Goal: Transaction & Acquisition: Purchase product/service

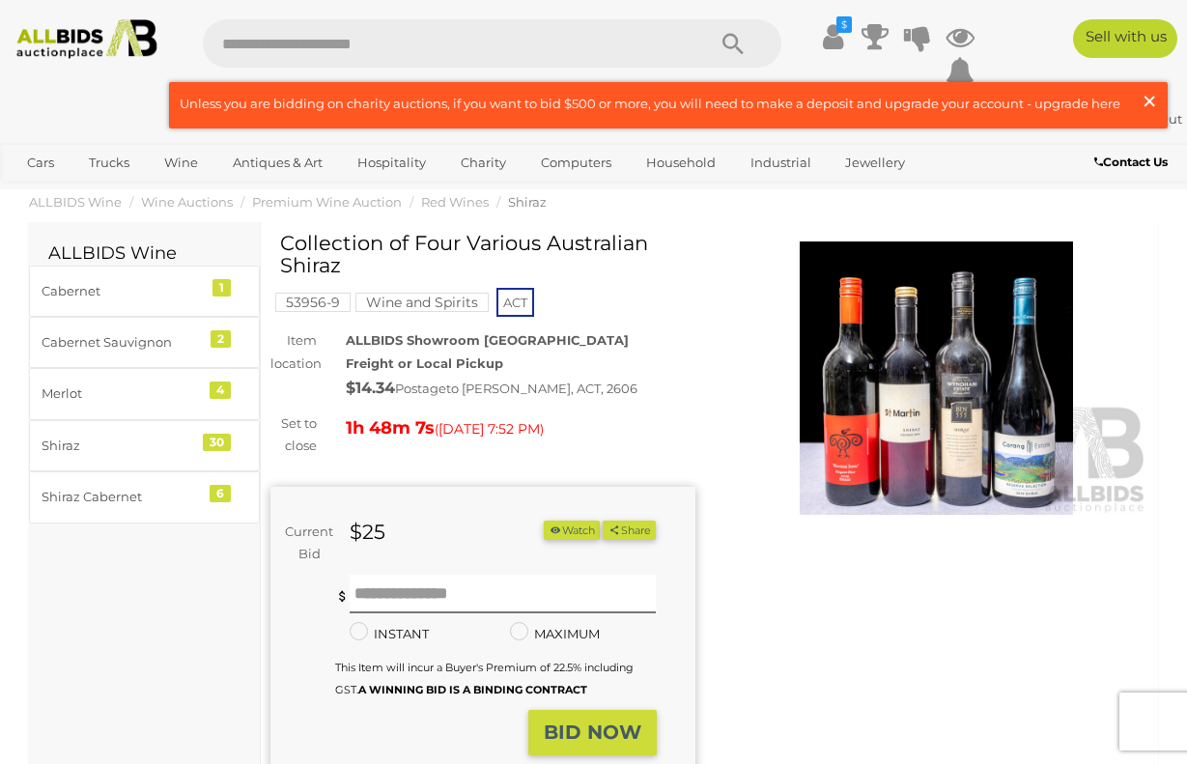
click at [1161, 103] on button "× Close" at bounding box center [1154, 103] width 27 height 25
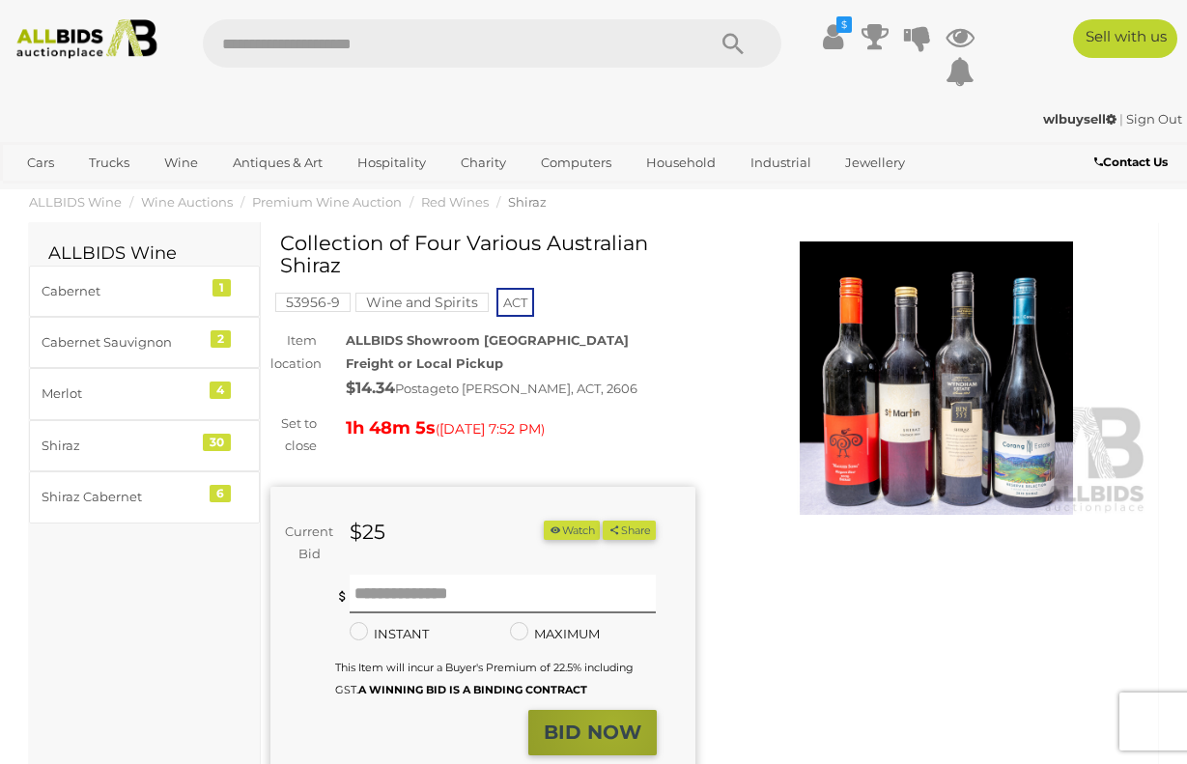
click at [614, 733] on strong "BID NOW" at bounding box center [593, 732] width 98 height 23
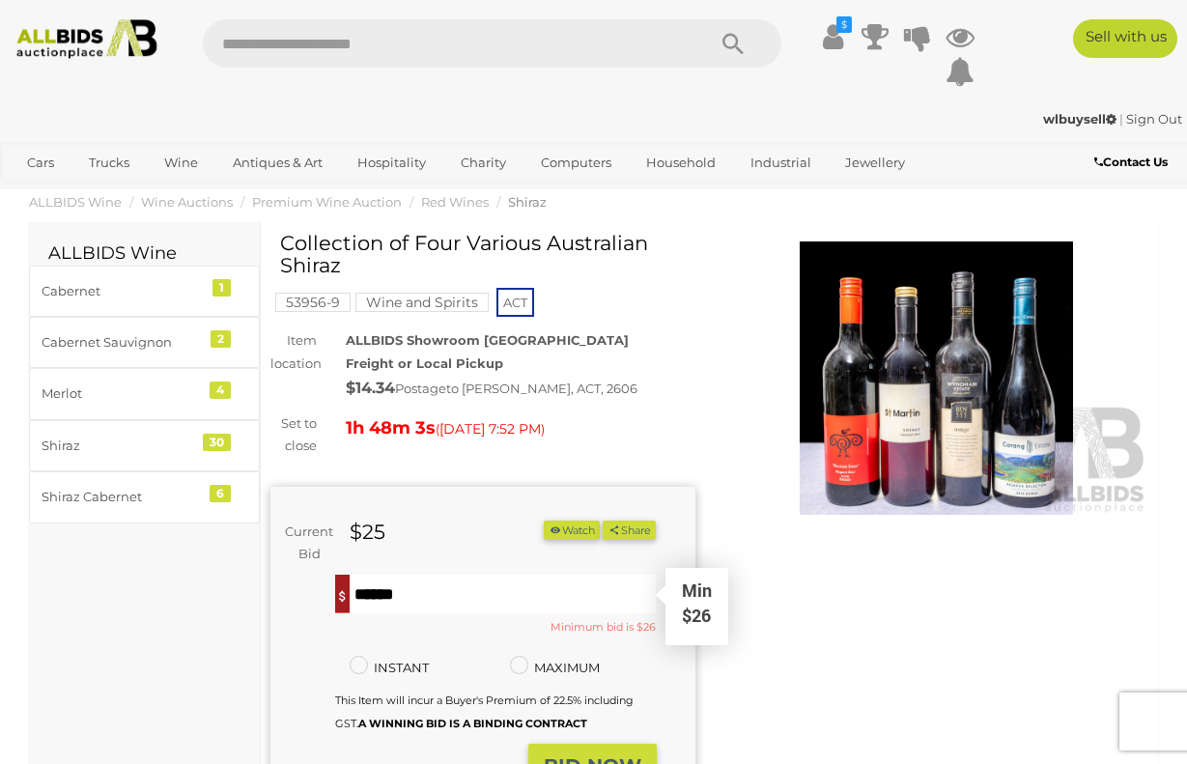
click at [393, 594] on input "text" at bounding box center [503, 594] width 307 height 39
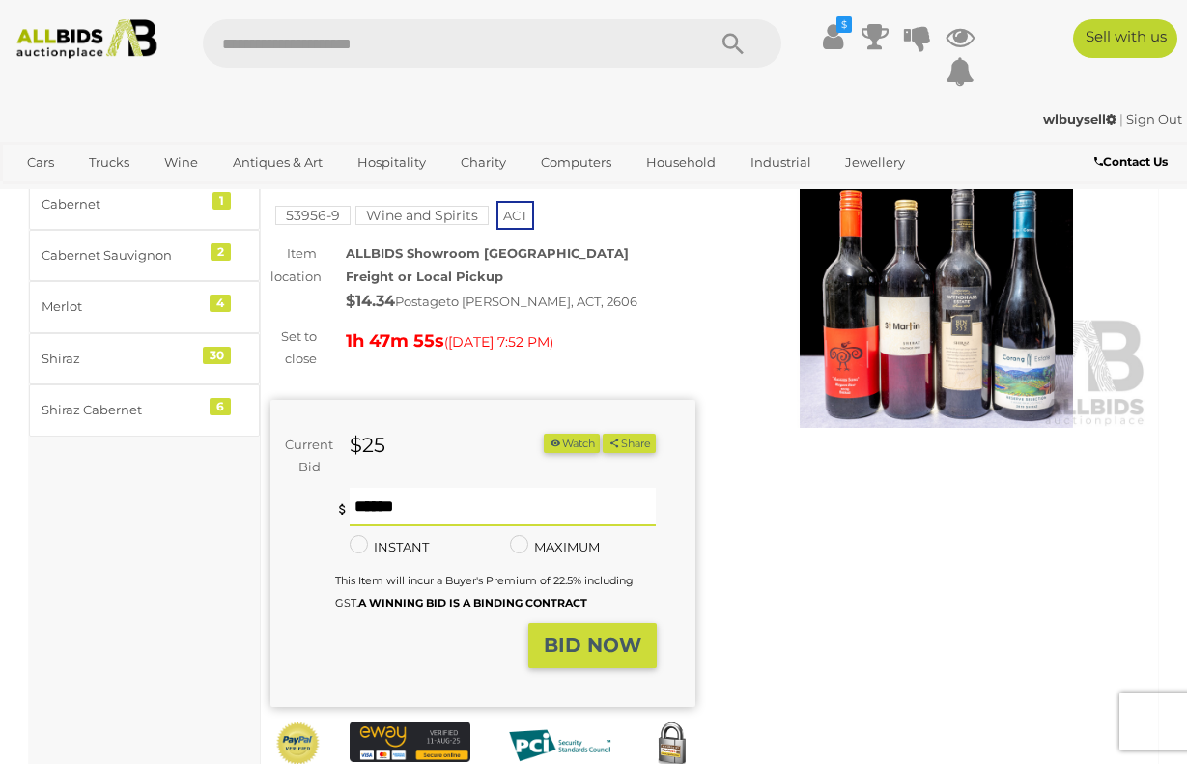
scroll to position [193, 0]
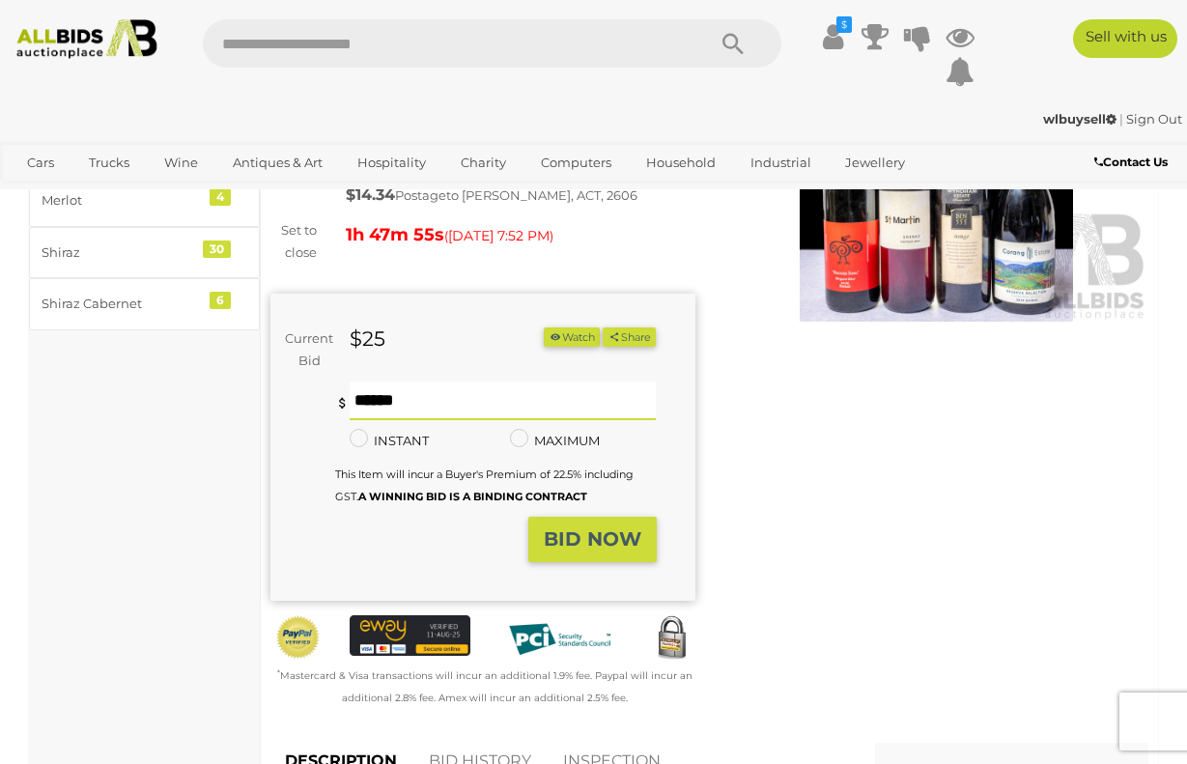
type input "**"
click at [582, 545] on strong "BID NOW" at bounding box center [593, 539] width 98 height 23
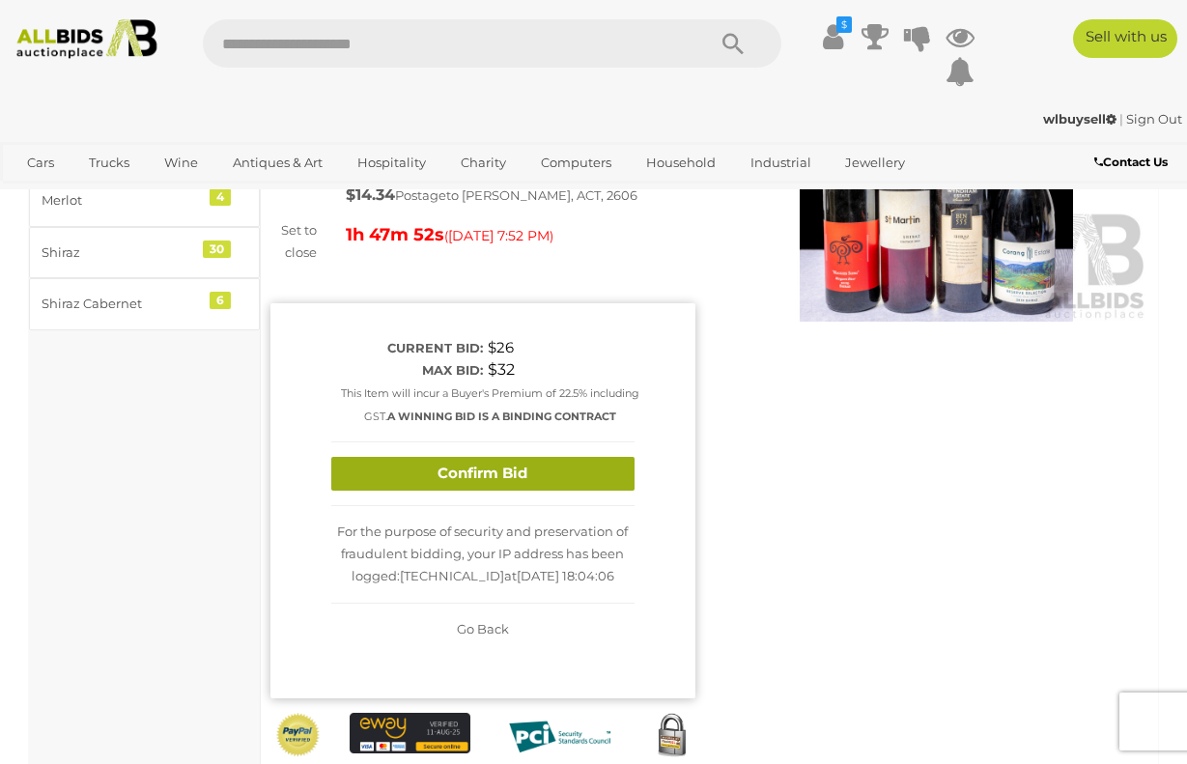
click at [484, 469] on button "Confirm Bid" at bounding box center [482, 474] width 303 height 34
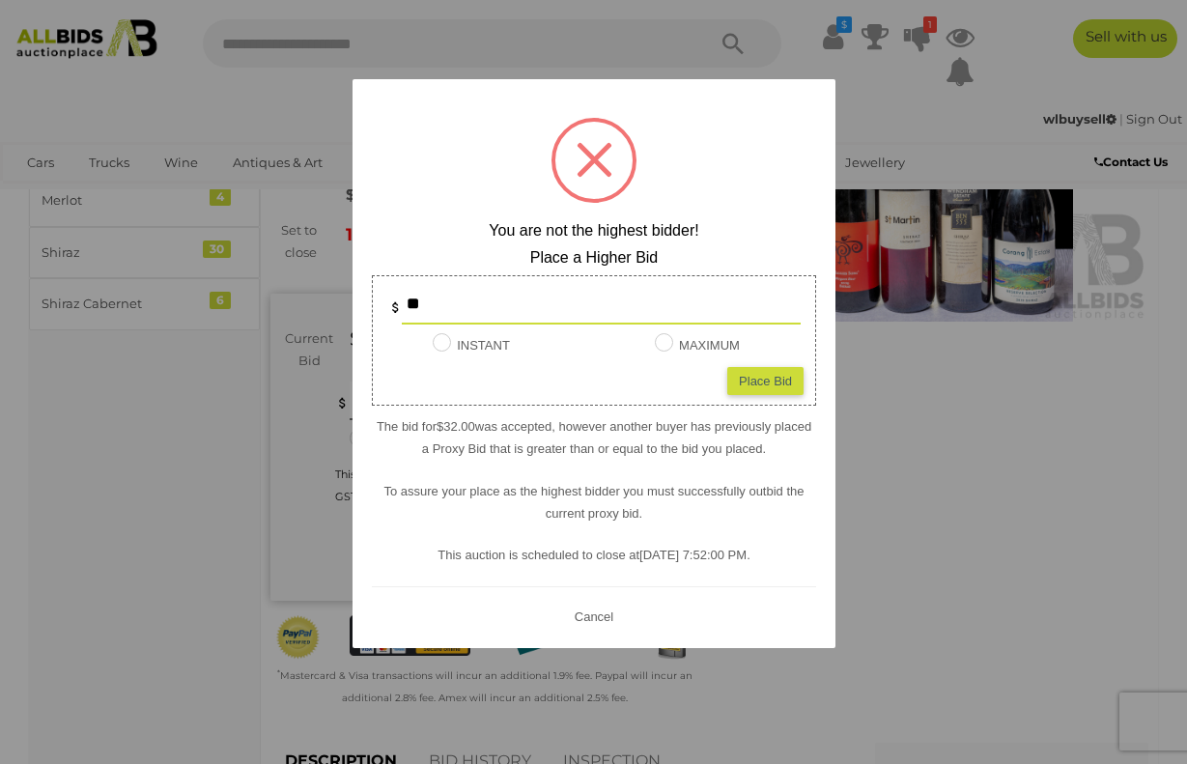
click at [765, 377] on div "Place Bid" at bounding box center [766, 380] width 76 height 28
type input "**"
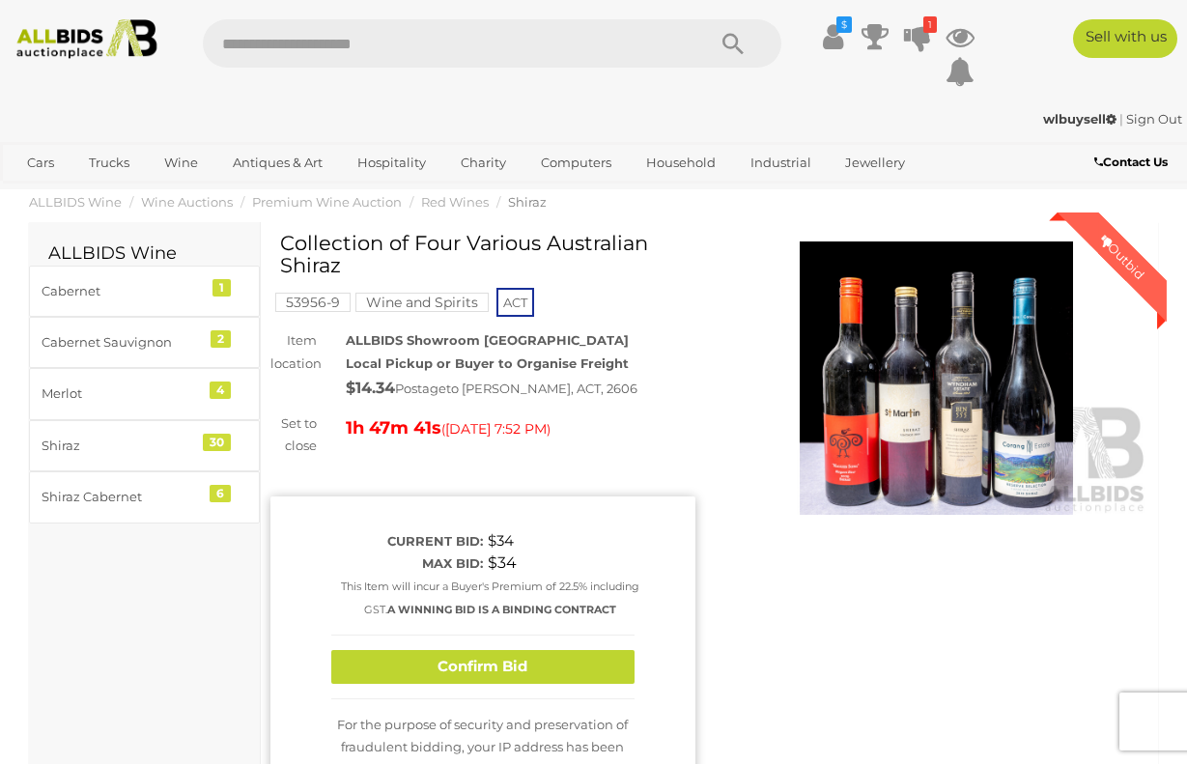
scroll to position [97, 0]
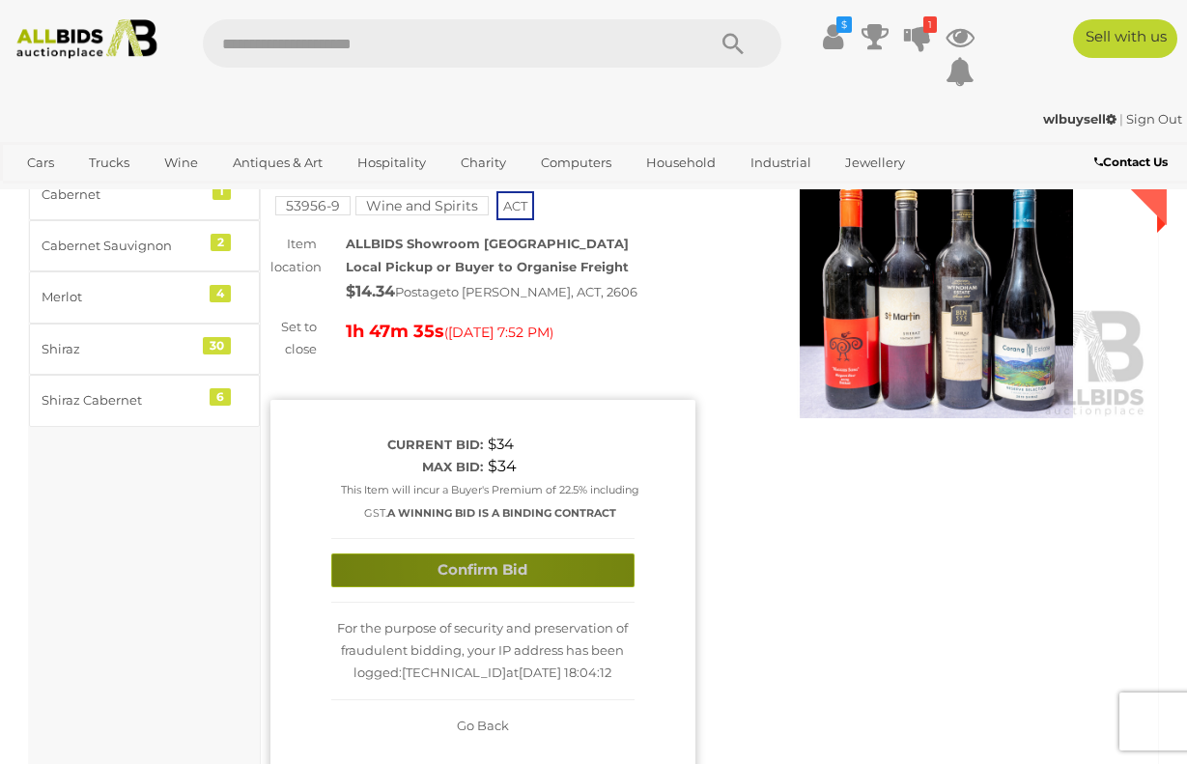
click at [506, 562] on button "Confirm Bid" at bounding box center [482, 571] width 303 height 34
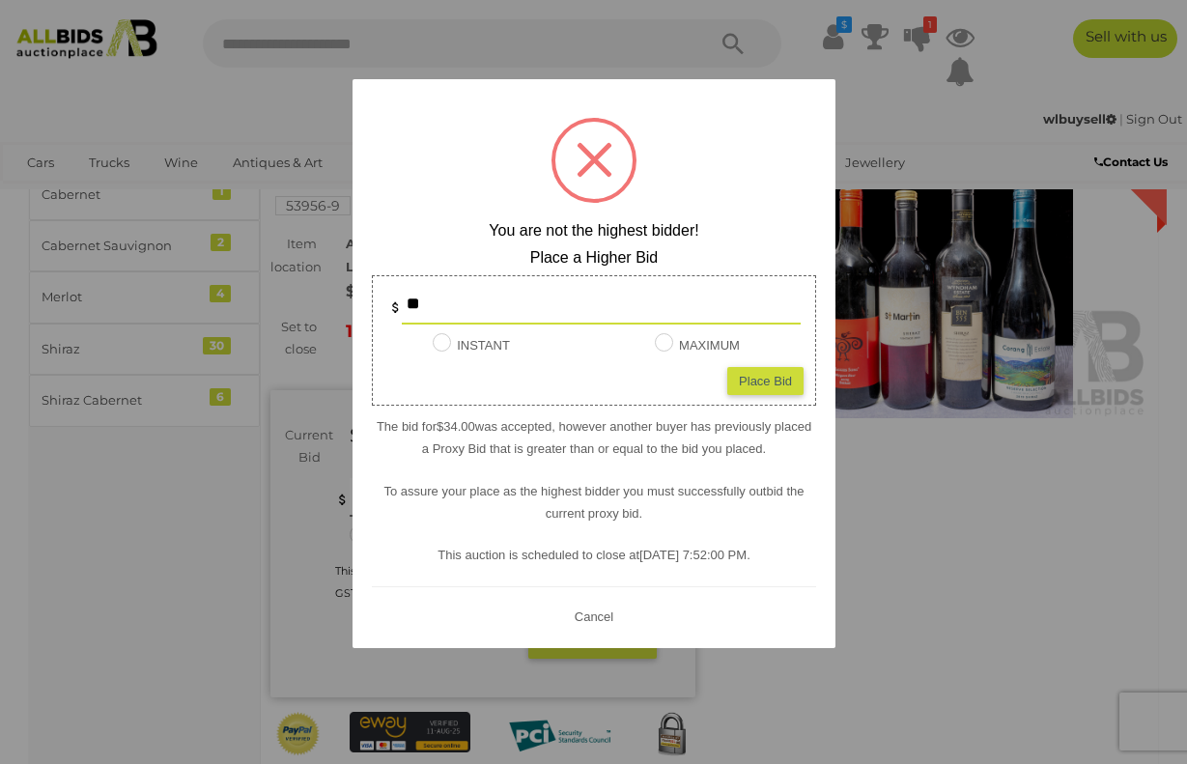
click at [599, 613] on button "Cancel" at bounding box center [593, 616] width 50 height 24
